Goal: Task Accomplishment & Management: Manage account settings

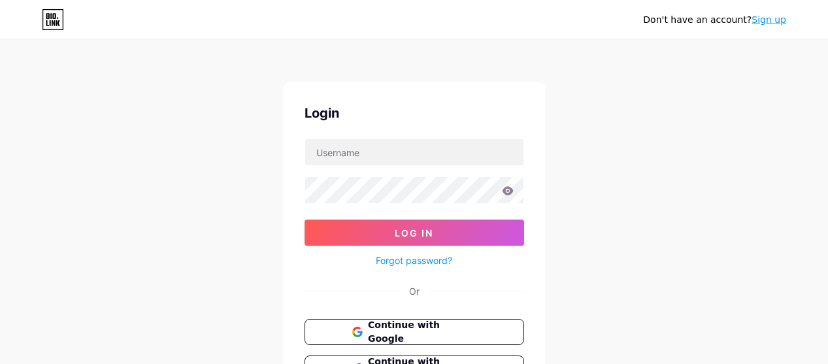
scroll to position [118, 0]
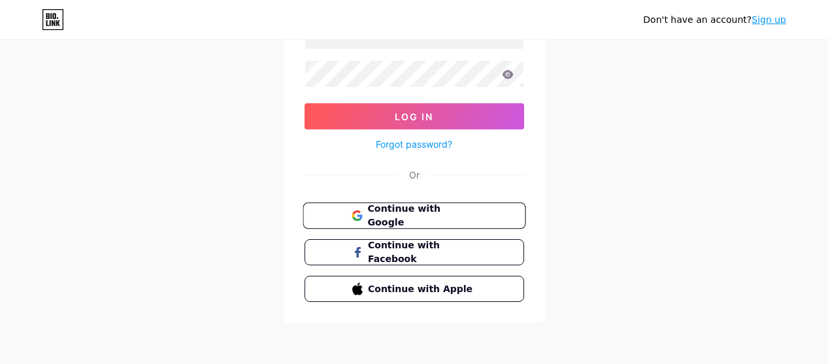
click at [460, 223] on button "Continue with Google" at bounding box center [413, 216] width 223 height 27
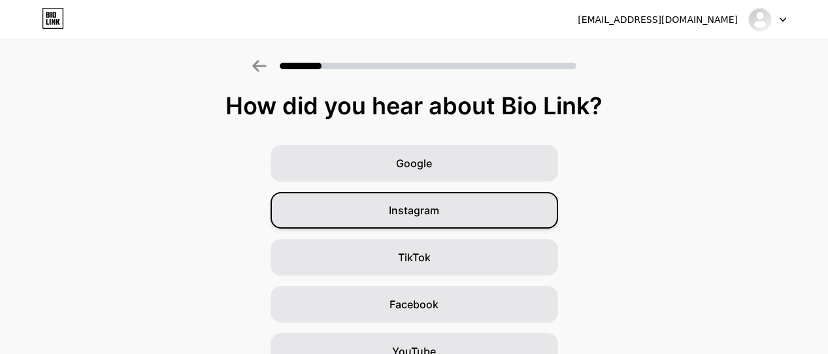
scroll to position [209, 0]
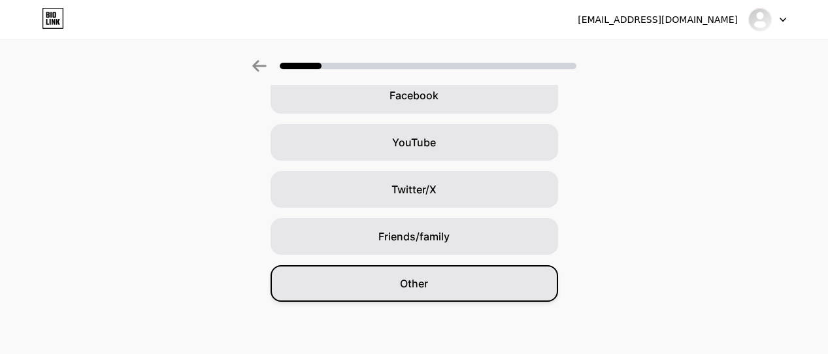
click at [460, 289] on div "Other" at bounding box center [413, 283] width 287 height 37
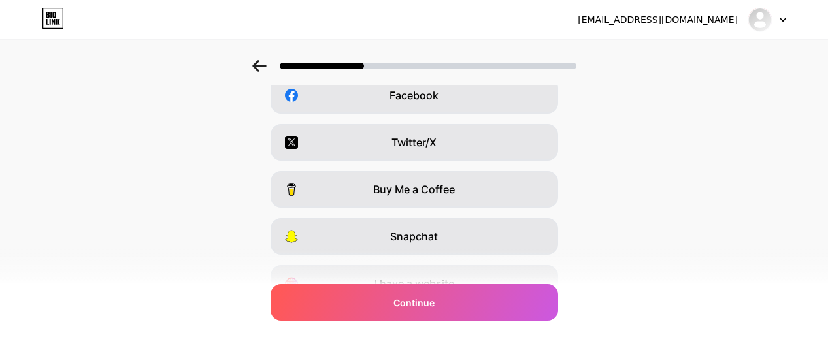
scroll to position [0, 0]
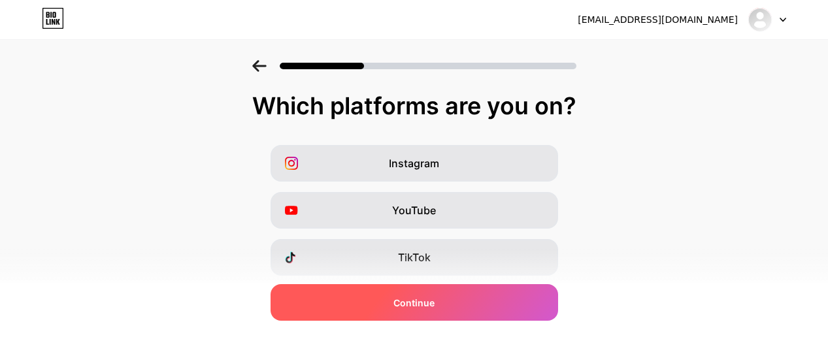
click at [453, 302] on div "Continue" at bounding box center [413, 302] width 287 height 37
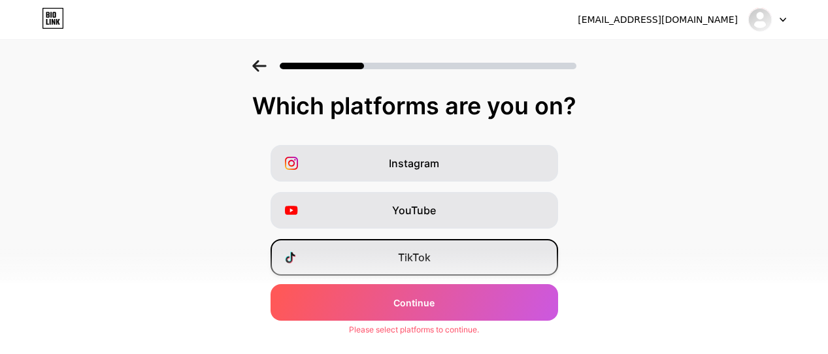
click at [466, 256] on div "TikTok" at bounding box center [413, 257] width 287 height 37
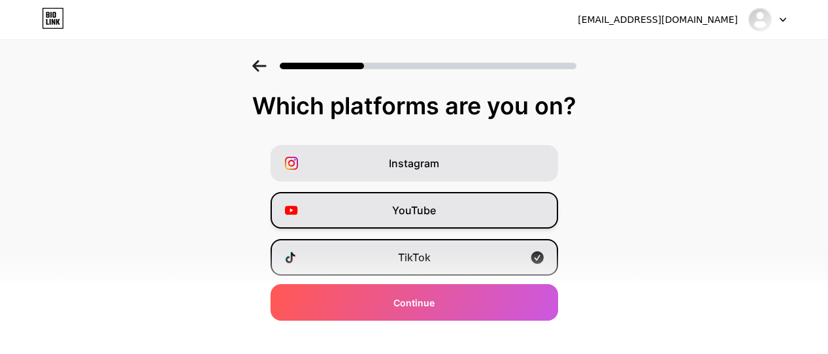
click at [468, 214] on div "YouTube" at bounding box center [413, 210] width 287 height 37
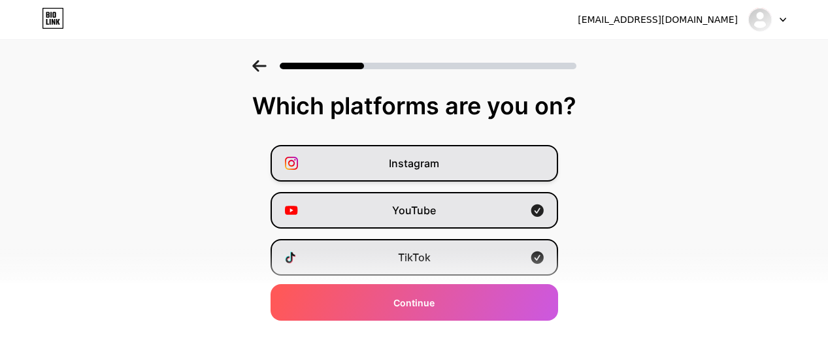
click at [460, 172] on div "Instagram" at bounding box center [413, 163] width 287 height 37
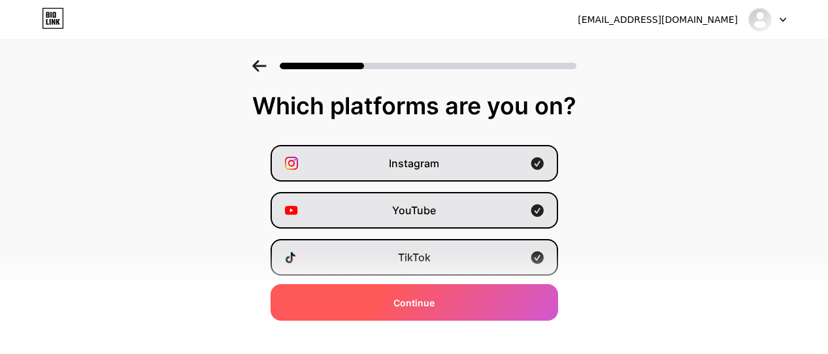
click at [464, 295] on div "Continue" at bounding box center [413, 302] width 287 height 37
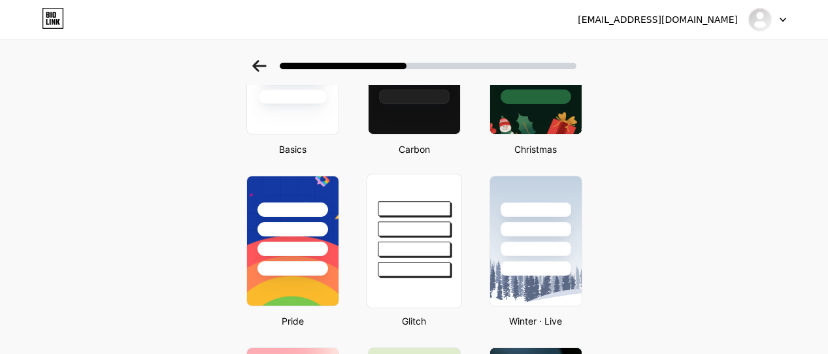
scroll to position [157, 0]
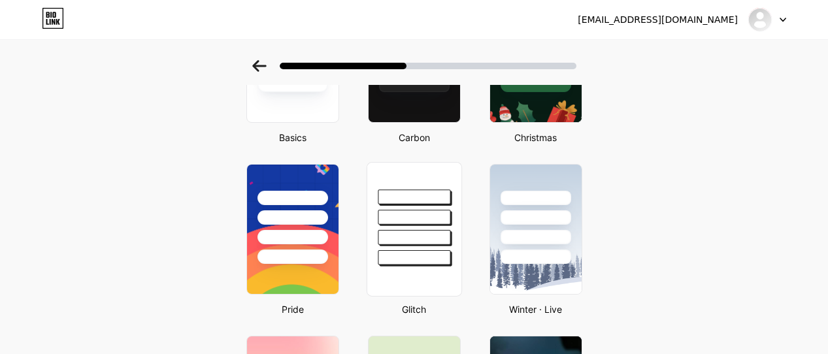
click at [429, 241] on div at bounding box center [414, 237] width 73 height 15
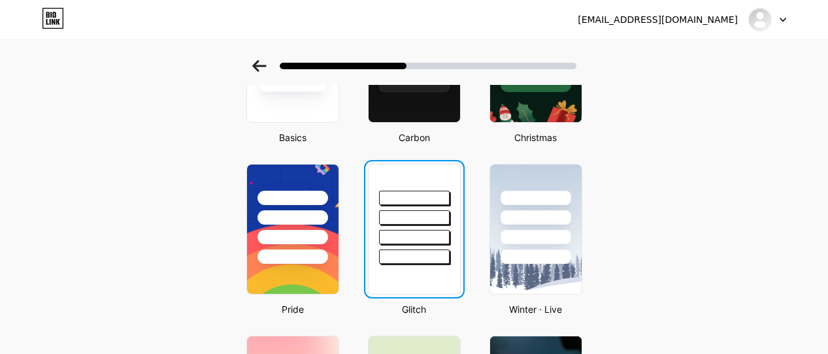
scroll to position [0, 0]
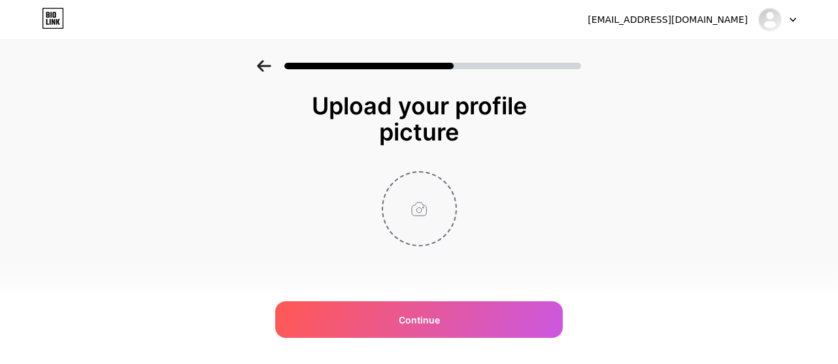
click at [416, 201] on input "file" at bounding box center [419, 208] width 73 height 73
type input "C:\fakepath\photo_2025-04-26_19-10-07 (2).jpg"
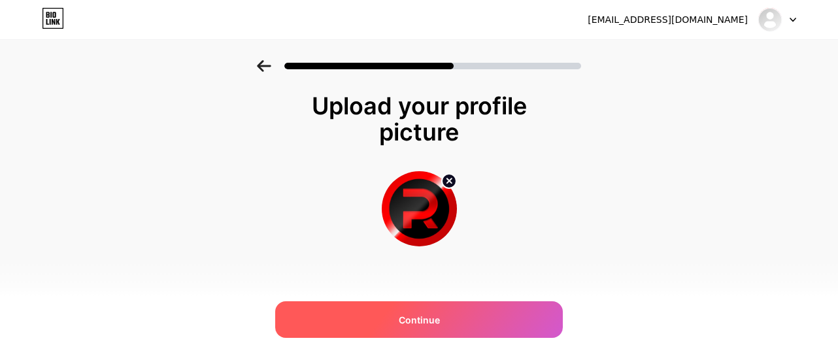
click at [431, 321] on span "Continue" at bounding box center [419, 320] width 41 height 14
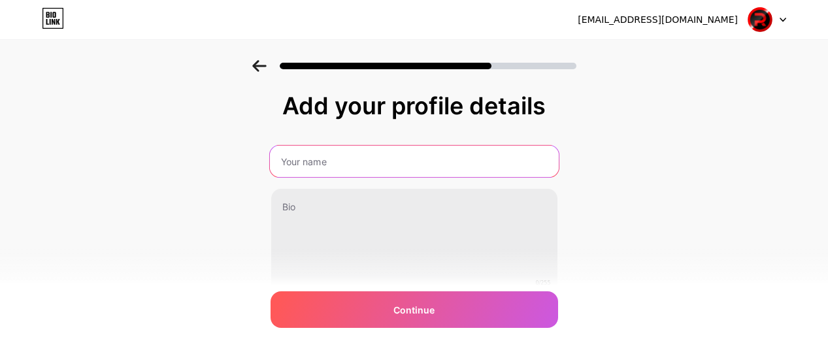
click at [421, 155] on input "text" at bounding box center [413, 161] width 289 height 31
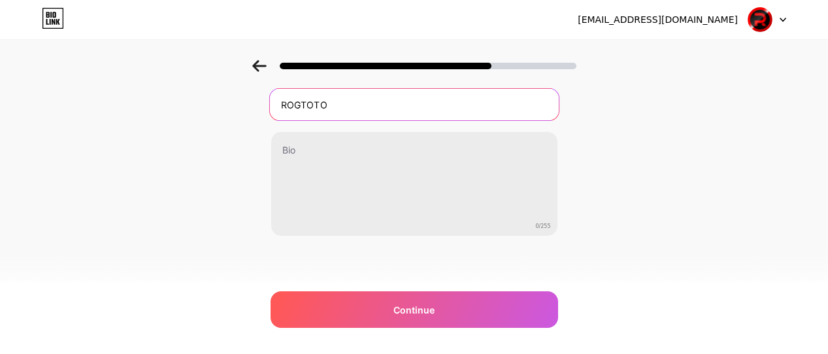
type input "ROGTOTO"
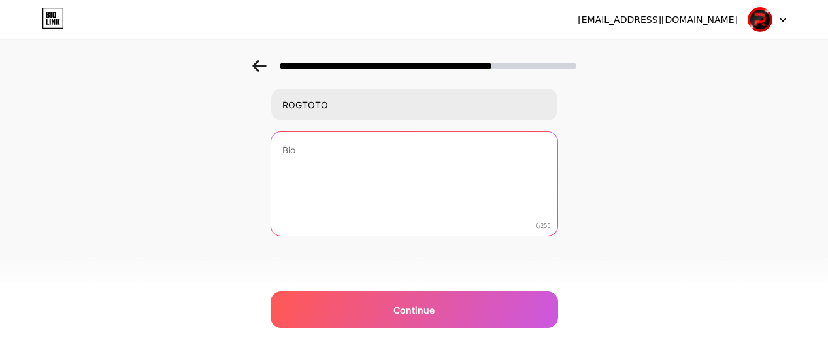
click at [366, 164] on textarea at bounding box center [414, 184] width 286 height 105
click at [326, 150] on textarea at bounding box center [413, 184] width 289 height 106
paste textarea "ROGTOTO | Bandar Toto Macau Resmi Amanah & Terpercaya Jackpot Besar"
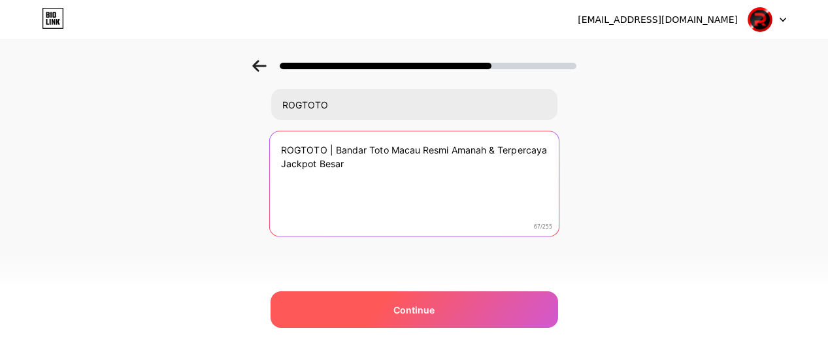
type textarea "ROGTOTO | Bandar Toto Macau Resmi Amanah & Terpercaya Jackpot Besar"
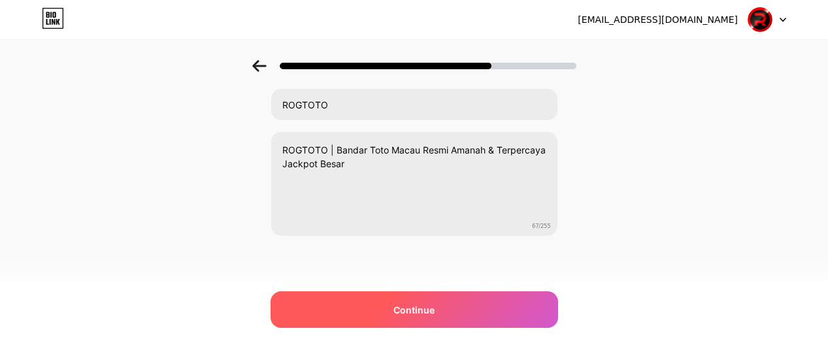
click at [370, 314] on div "Continue" at bounding box center [413, 309] width 287 height 37
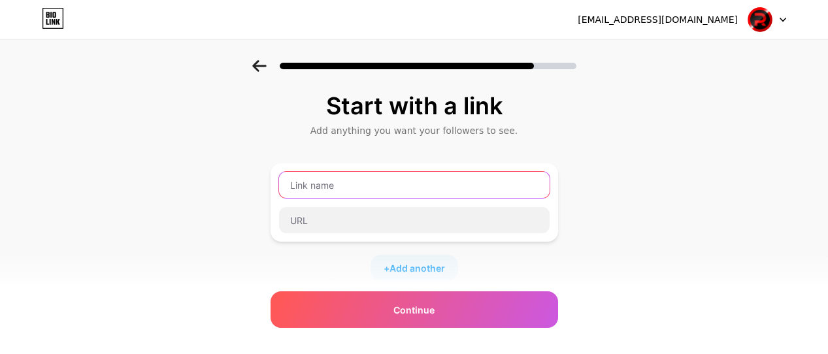
click at [365, 191] on input "text" at bounding box center [414, 185] width 270 height 26
click at [385, 187] on input "text" at bounding box center [414, 185] width 270 height 26
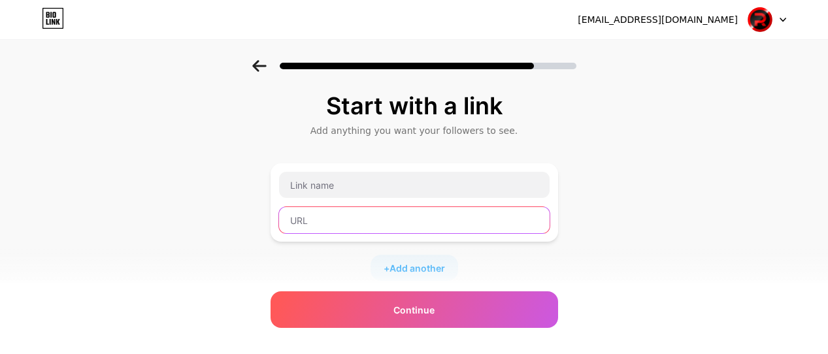
click at [356, 221] on input "text" at bounding box center [414, 220] width 270 height 26
paste input "[URL][DOMAIN_NAME]"
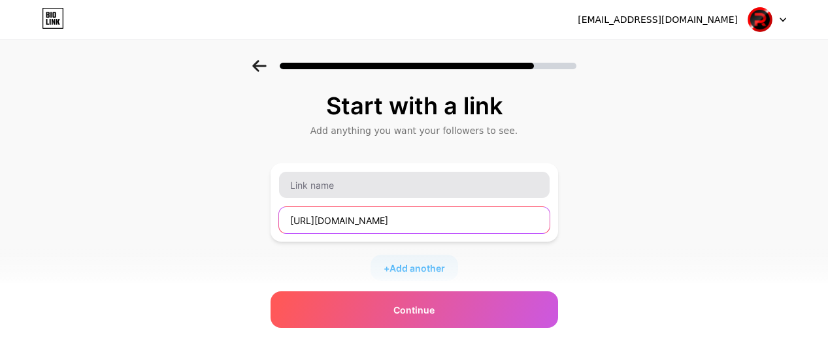
type input "[URL][DOMAIN_NAME]"
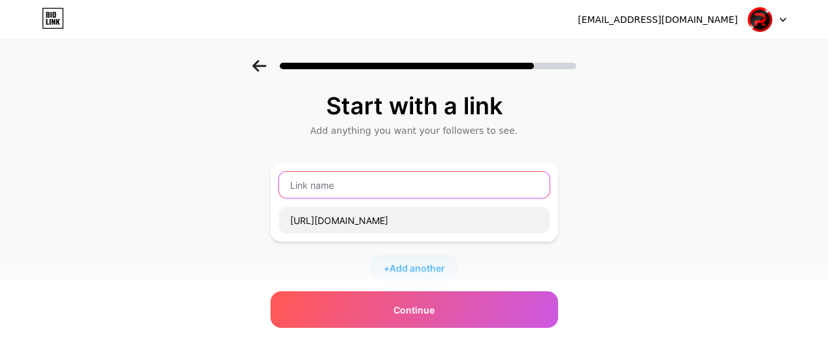
click at [378, 181] on input "text" at bounding box center [414, 185] width 270 height 26
type input "DAFTAR & LOGIN ROGTOTO"
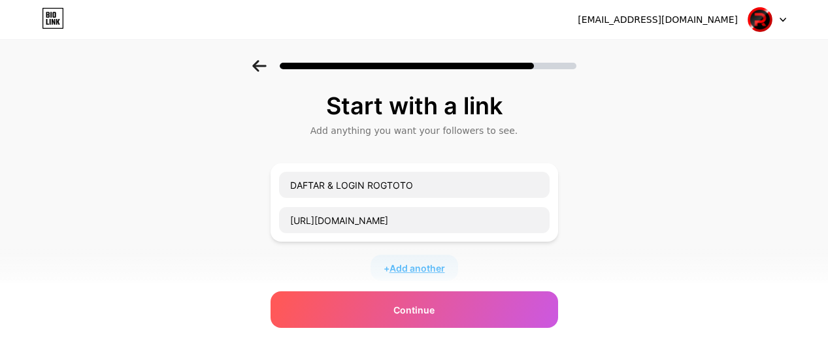
click at [423, 268] on span "Add another" at bounding box center [417, 268] width 56 height 14
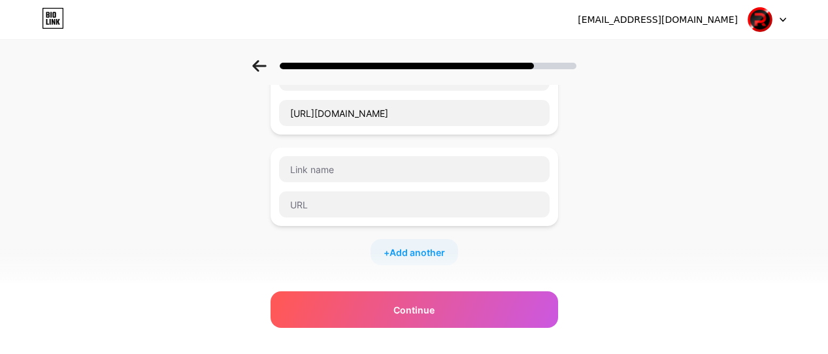
scroll to position [131, 0]
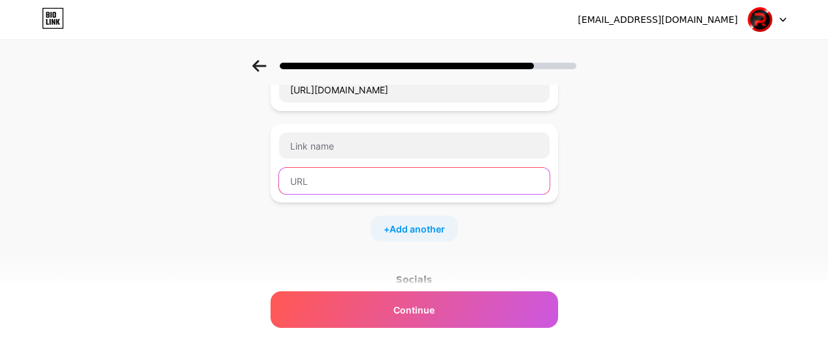
click at [342, 180] on input "text" at bounding box center [414, 181] width 270 height 26
paste input "[URL][DOMAIN_NAME]"
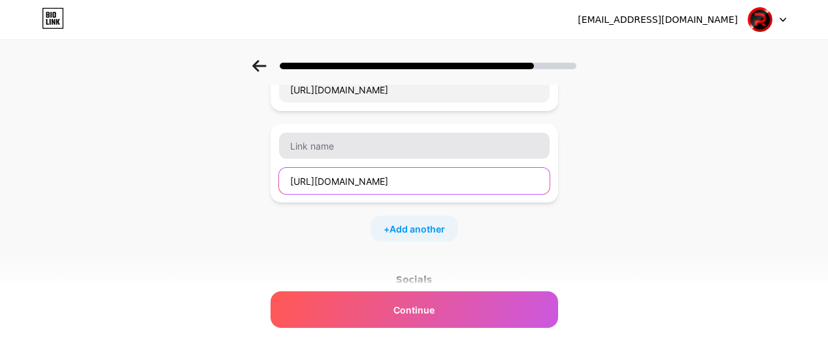
type input "[URL][DOMAIN_NAME]"
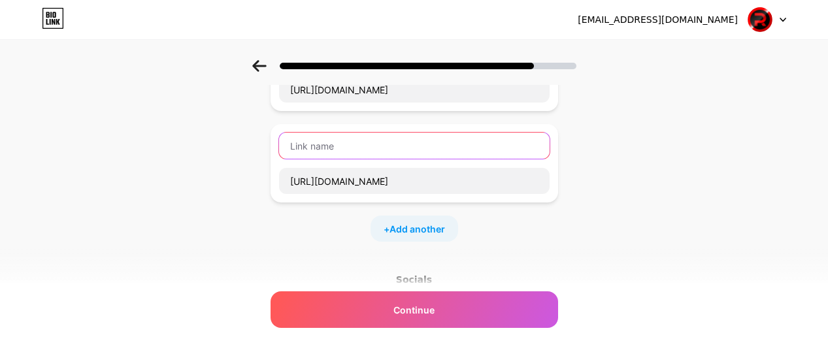
click at [353, 153] on input "text" at bounding box center [414, 146] width 270 height 26
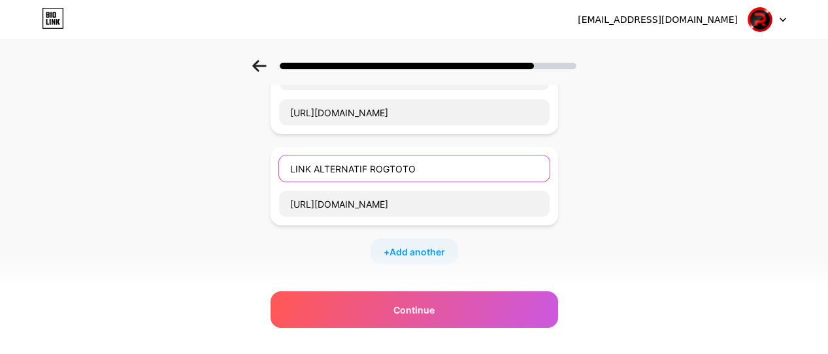
scroll to position [196, 0]
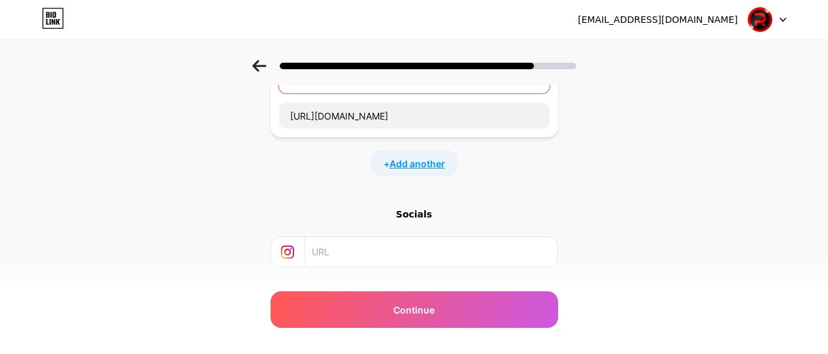
type input "LINK ALTERNATIF ROGTOTO"
click at [424, 163] on span "Add another" at bounding box center [417, 164] width 56 height 14
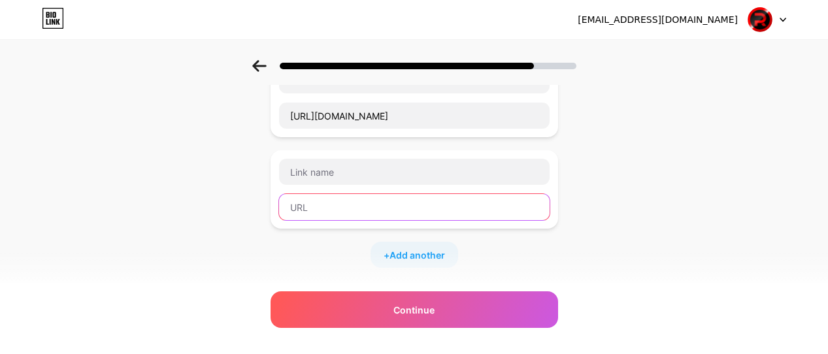
click at [367, 206] on input "text" at bounding box center [414, 207] width 270 height 26
paste input "[URL][DOMAIN_NAME]"
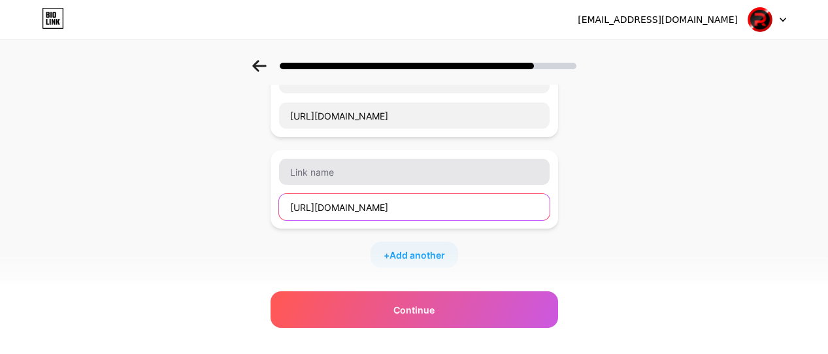
type input "[URL][DOMAIN_NAME]"
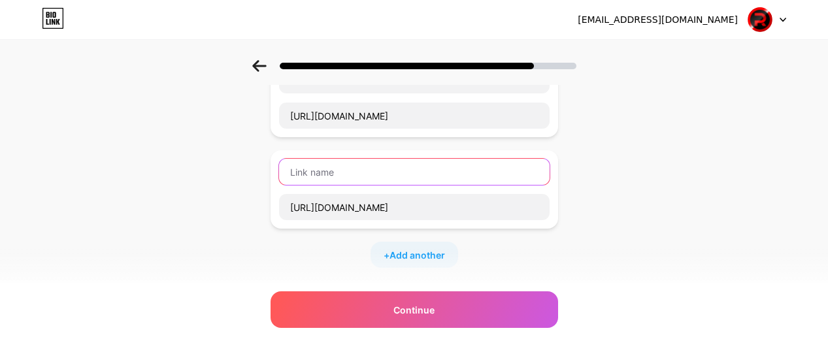
click at [363, 176] on input "text" at bounding box center [414, 172] width 270 height 26
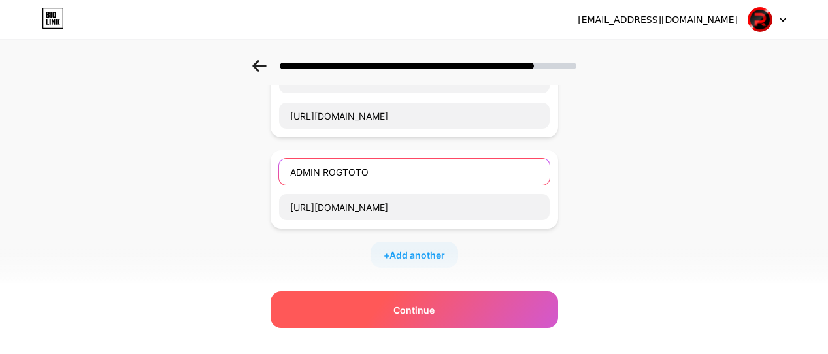
type input "ADMIN ROGTOTO"
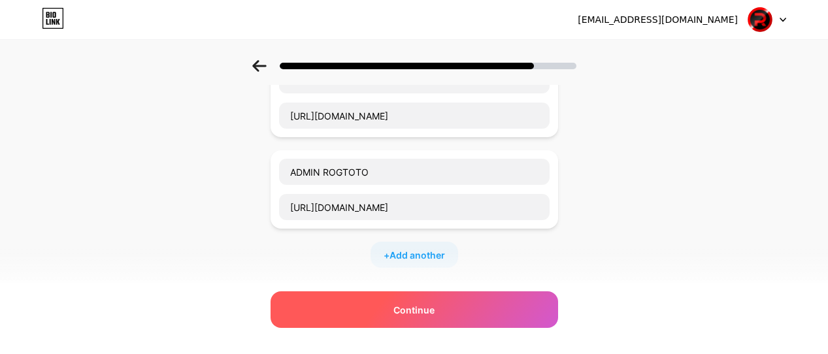
click at [477, 311] on div "Continue" at bounding box center [413, 309] width 287 height 37
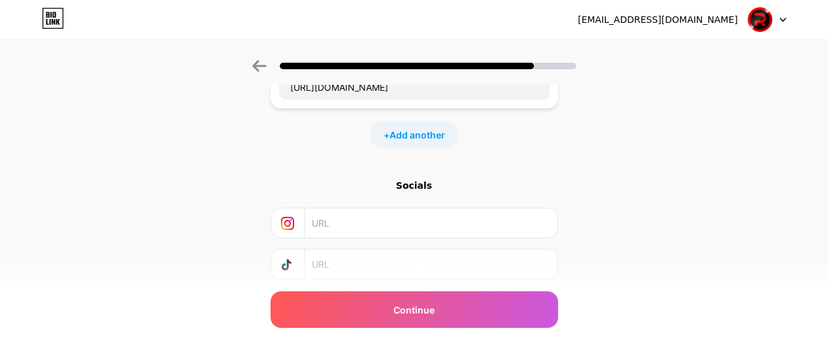
scroll to position [400, 0]
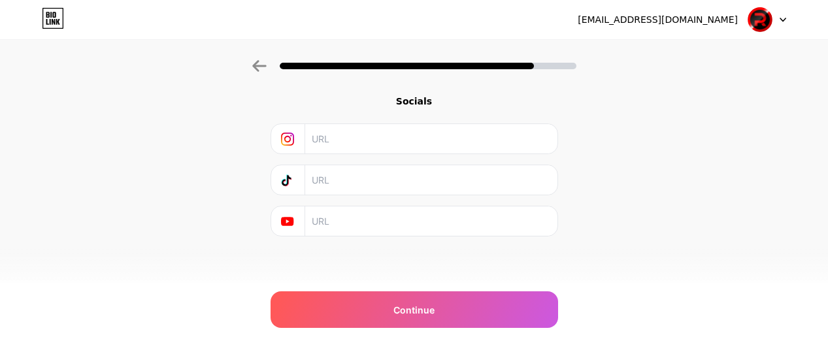
click at [359, 142] on input "text" at bounding box center [430, 138] width 237 height 29
click at [343, 183] on input "text" at bounding box center [430, 179] width 237 height 29
click at [352, 137] on input "text" at bounding box center [430, 138] width 237 height 29
click at [348, 231] on input "text" at bounding box center [430, 220] width 237 height 29
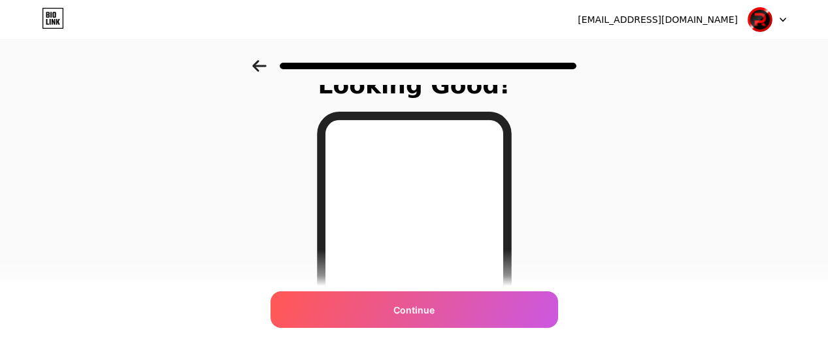
scroll to position [0, 0]
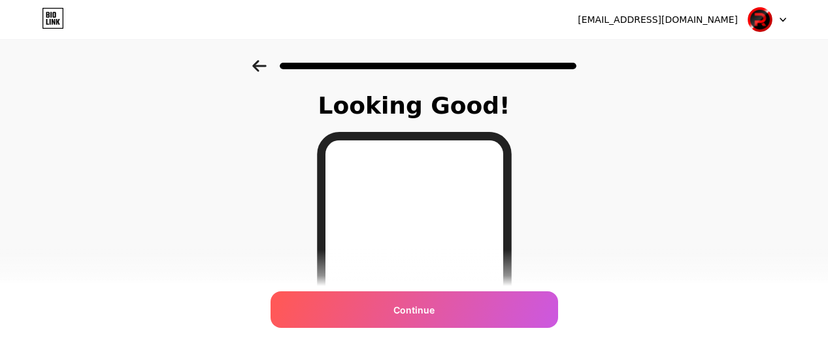
click at [264, 64] on icon at bounding box center [259, 66] width 14 height 12
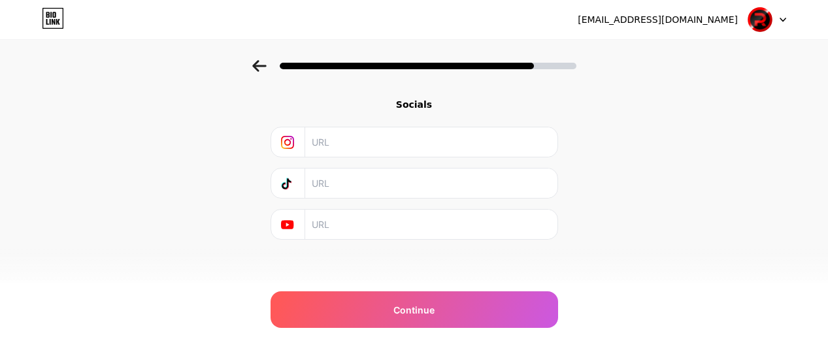
scroll to position [400, 0]
click at [385, 186] on input "text" at bounding box center [430, 179] width 237 height 29
click at [326, 214] on input "text" at bounding box center [430, 220] width 237 height 29
click at [354, 216] on input "text" at bounding box center [430, 220] width 237 height 29
paste input "@ROG_elsa06"
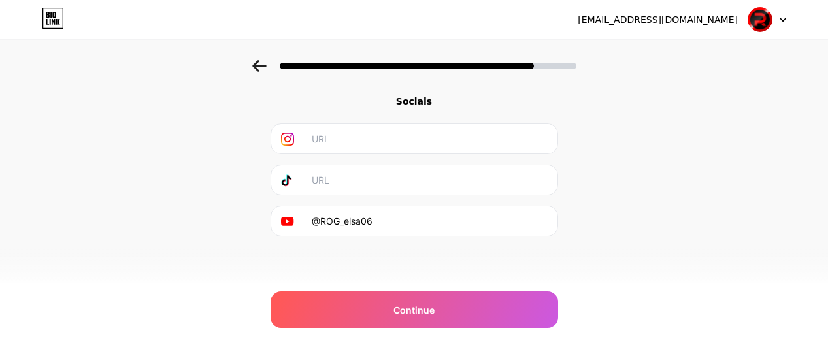
drag, startPoint x: 408, startPoint y: 227, endPoint x: 59, endPoint y: 181, distance: 351.3
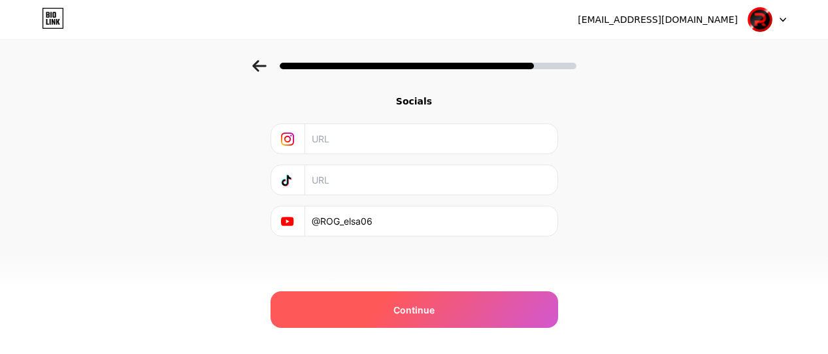
paste input "[URL][DOMAIN_NAME]"
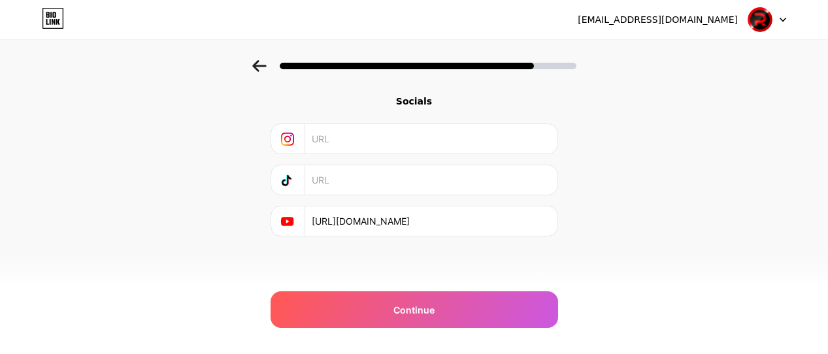
scroll to position [0, 48]
type input "[URL][DOMAIN_NAME]"
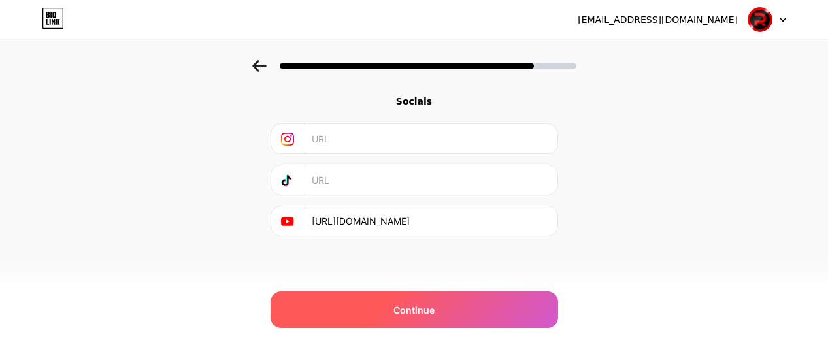
click at [454, 316] on div "Continue" at bounding box center [413, 309] width 287 height 37
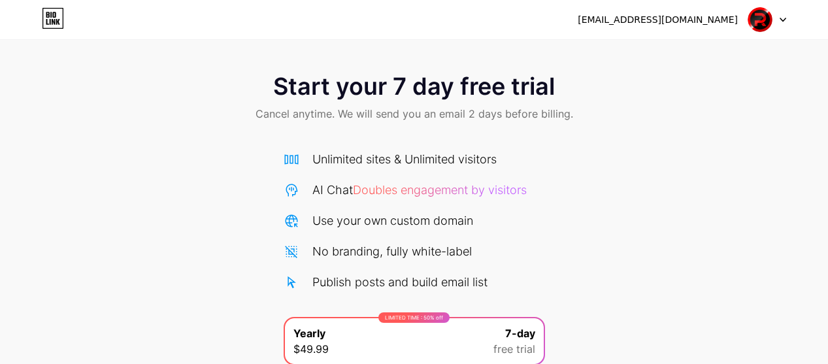
click at [221, 68] on div "Start your 7 day free trial Cancel anytime. We will send you an email 2 days be…" at bounding box center [414, 98] width 828 height 77
click at [510, 106] on span "Cancel anytime. We will send you an email 2 days before billing." at bounding box center [414, 114] width 318 height 16
click at [396, 101] on div "Start your 7 day free trial Cancel anytime. We will send you an email 2 days be…" at bounding box center [414, 98] width 828 height 77
click at [344, 90] on span "Start your 7 day free trial" at bounding box center [414, 86] width 282 height 26
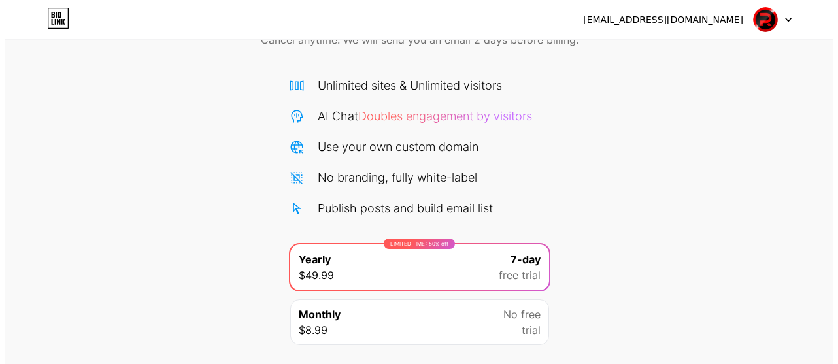
scroll to position [162, 0]
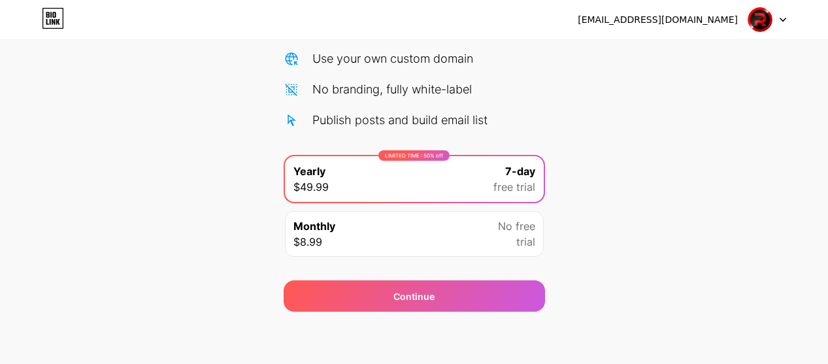
click at [416, 227] on div "Monthly $8.99 No free trial" at bounding box center [414, 234] width 259 height 46
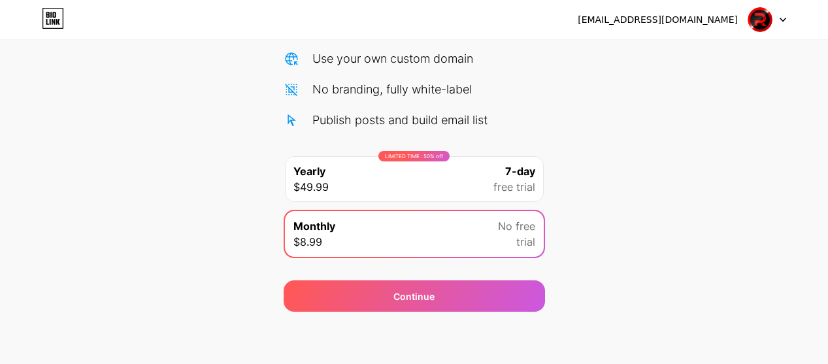
click at [425, 184] on div "LIMITED TIME : 50% off Yearly $49.99 7-day free trial" at bounding box center [414, 179] width 259 height 46
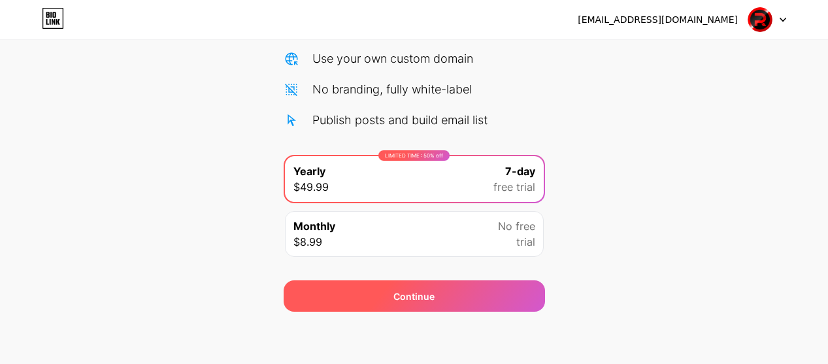
click at [521, 301] on div "Continue" at bounding box center [414, 295] width 261 height 31
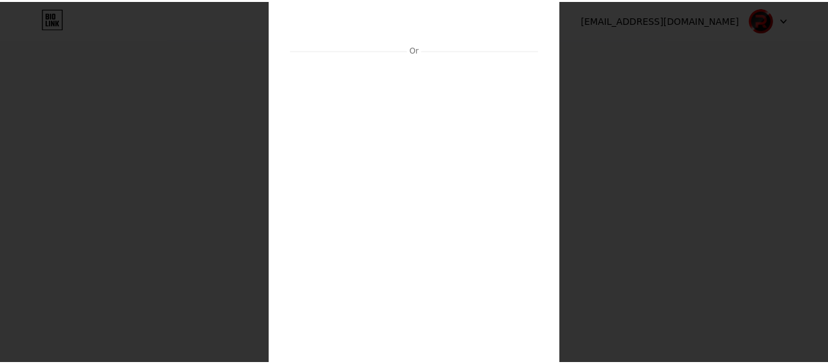
scroll to position [0, 0]
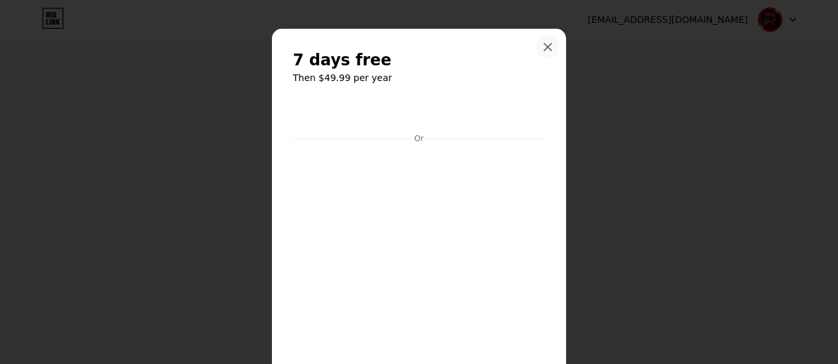
click at [542, 46] on icon at bounding box center [547, 47] width 10 height 10
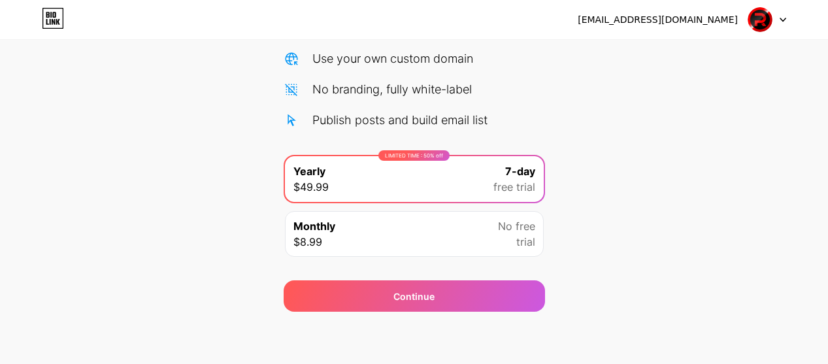
click at [50, 21] on icon at bounding box center [50, 22] width 1 height 6
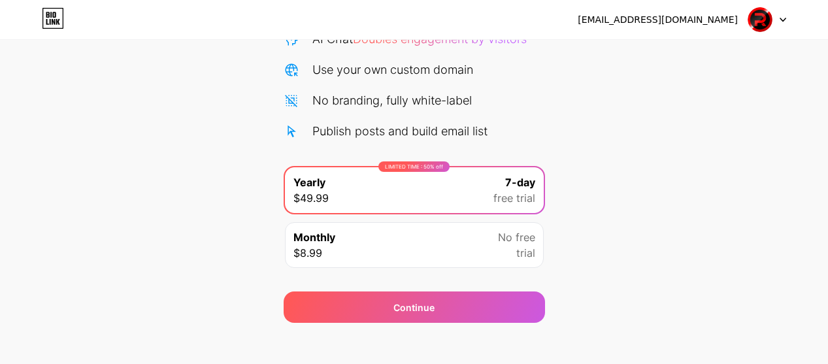
scroll to position [162, 0]
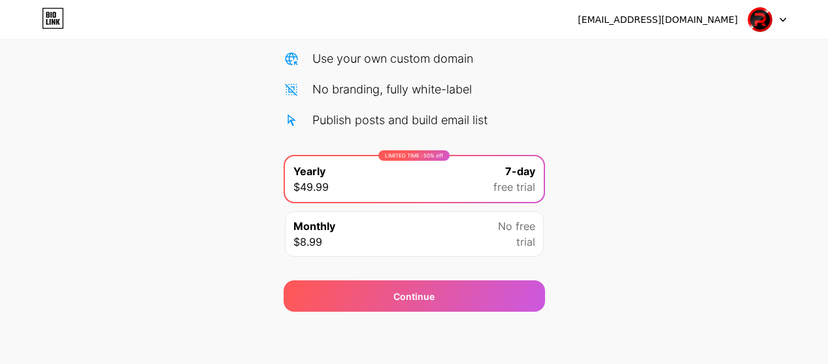
click at [642, 171] on div "Start your 7 day free trial Cancel anytime. We will send you an email 2 days be…" at bounding box center [414, 105] width 828 height 414
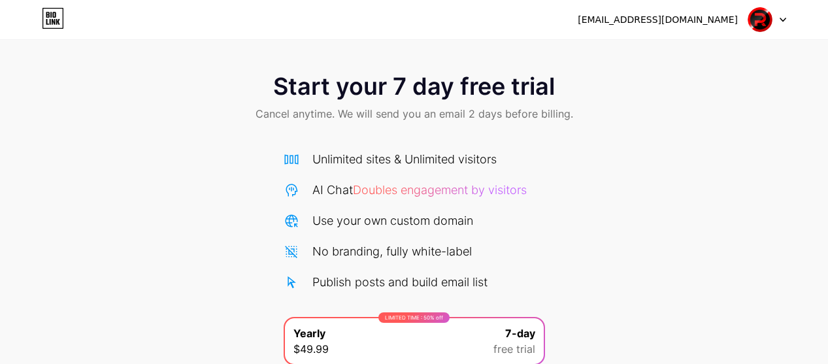
click at [757, 27] on img at bounding box center [759, 19] width 25 height 25
click at [778, 14] on div at bounding box center [767, 20] width 38 height 24
click at [718, 24] on div "[EMAIL_ADDRESS][DOMAIN_NAME]" at bounding box center [658, 20] width 160 height 14
click at [691, 20] on div "[EMAIL_ADDRESS][DOMAIN_NAME]" at bounding box center [658, 20] width 160 height 14
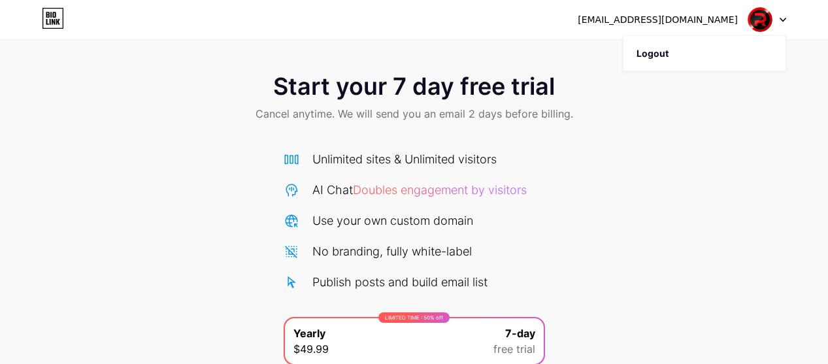
click at [64, 16] on div "[EMAIL_ADDRESS][DOMAIN_NAME] Logout" at bounding box center [414, 20] width 828 height 24
click at [56, 16] on icon at bounding box center [53, 18] width 22 height 21
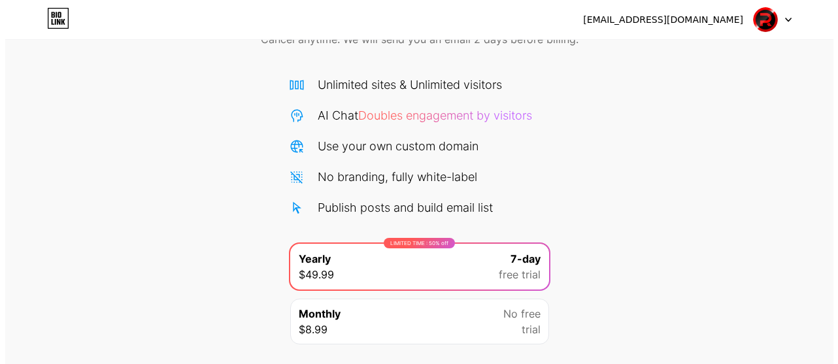
scroll to position [162, 0]
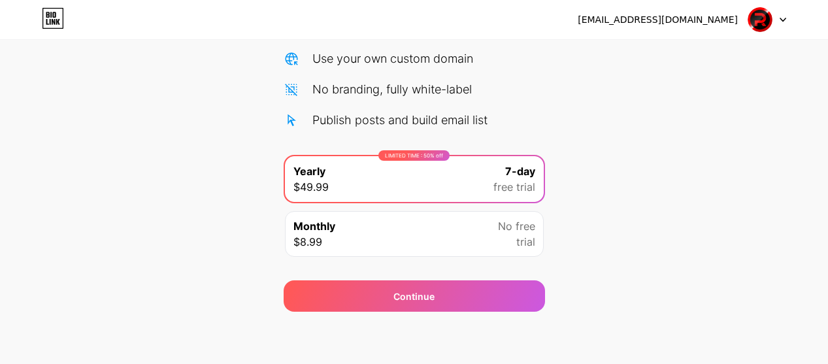
click at [400, 170] on div "LIMITED TIME : 50% off Yearly $49.99 7-day free trial" at bounding box center [414, 179] width 259 height 46
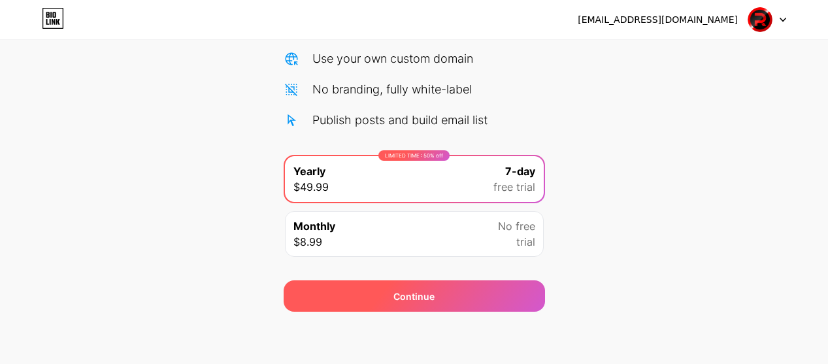
click at [396, 300] on div "Continue" at bounding box center [413, 296] width 41 height 14
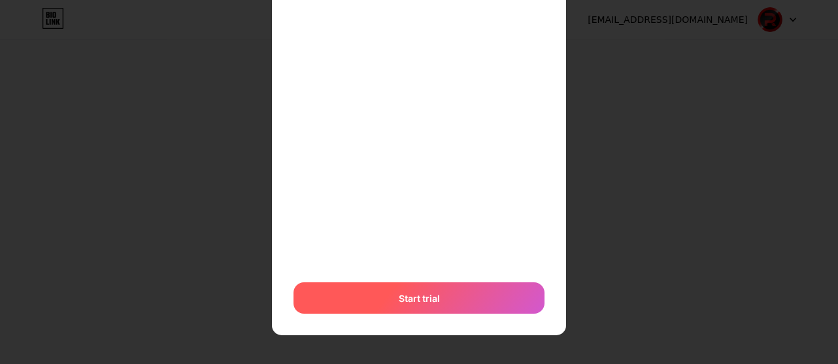
click at [399, 291] on span "Start trial" at bounding box center [419, 298] width 41 height 14
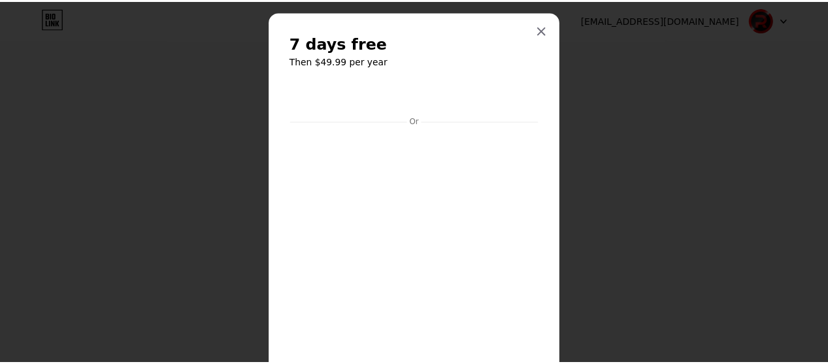
scroll to position [0, 0]
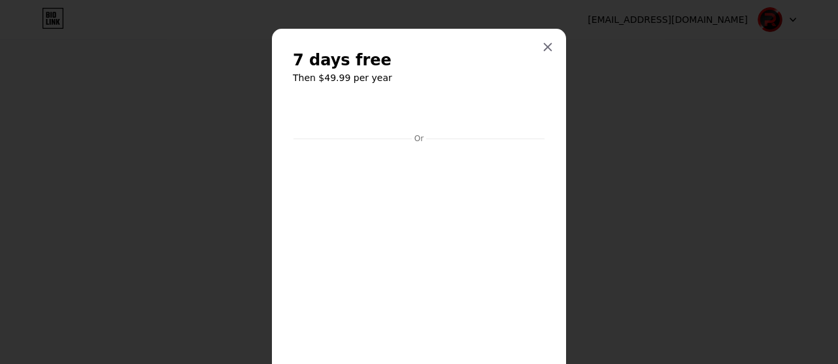
click at [547, 50] on icon at bounding box center [547, 47] width 10 height 10
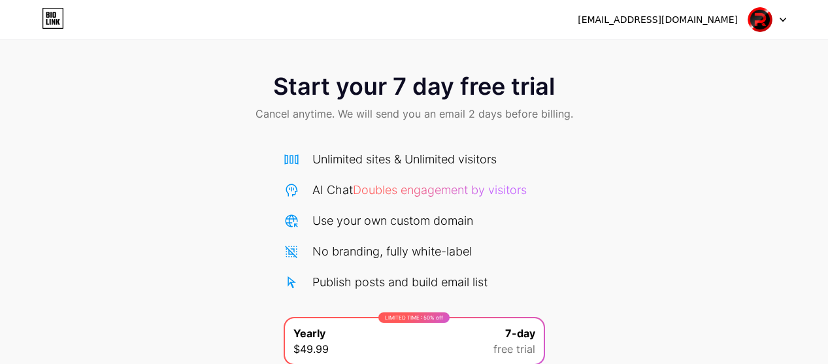
click at [56, 22] on icon at bounding box center [53, 18] width 22 height 21
